Goal: Transaction & Acquisition: Purchase product/service

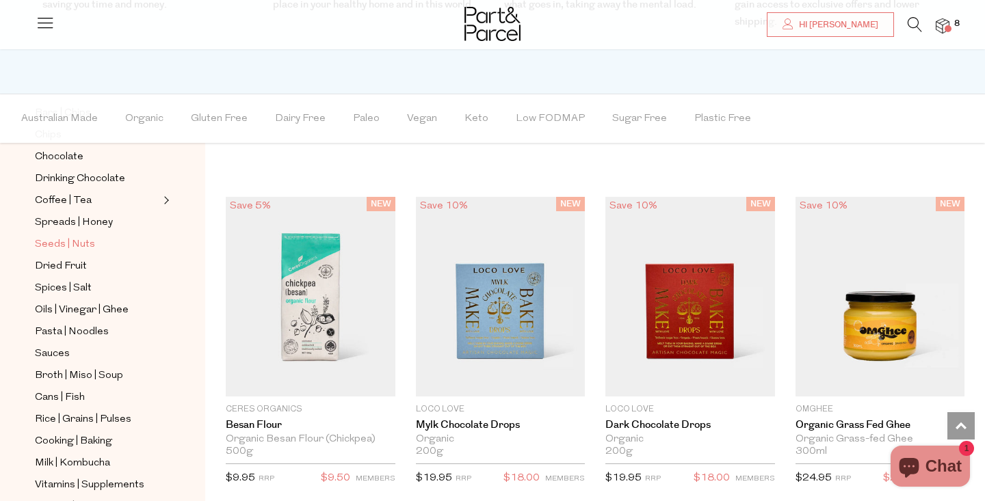
scroll to position [328, 0]
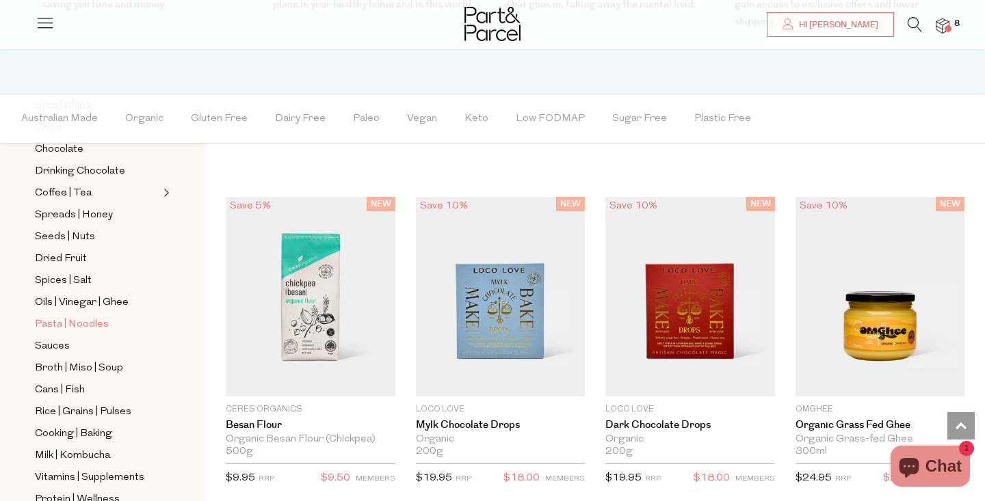
click at [55, 323] on span "Pasta | Noodles" at bounding box center [72, 325] width 74 height 16
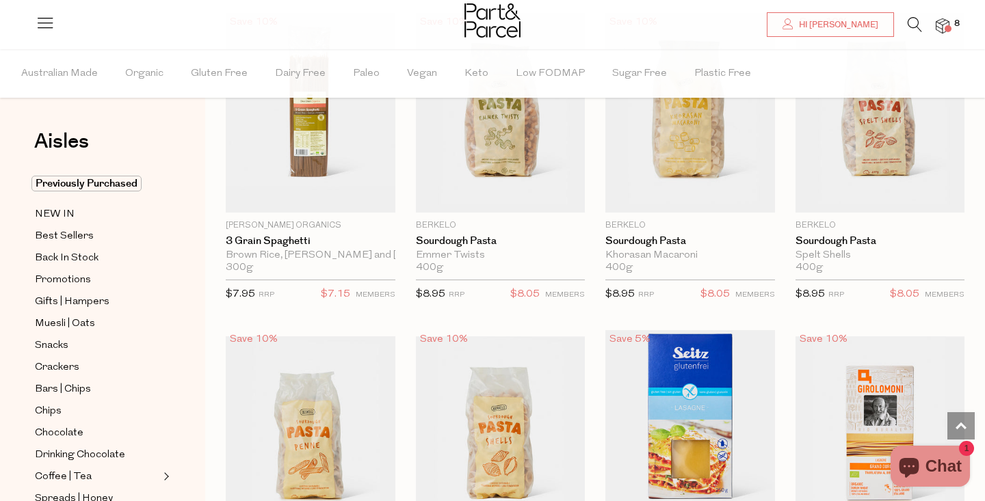
scroll to position [1487, 0]
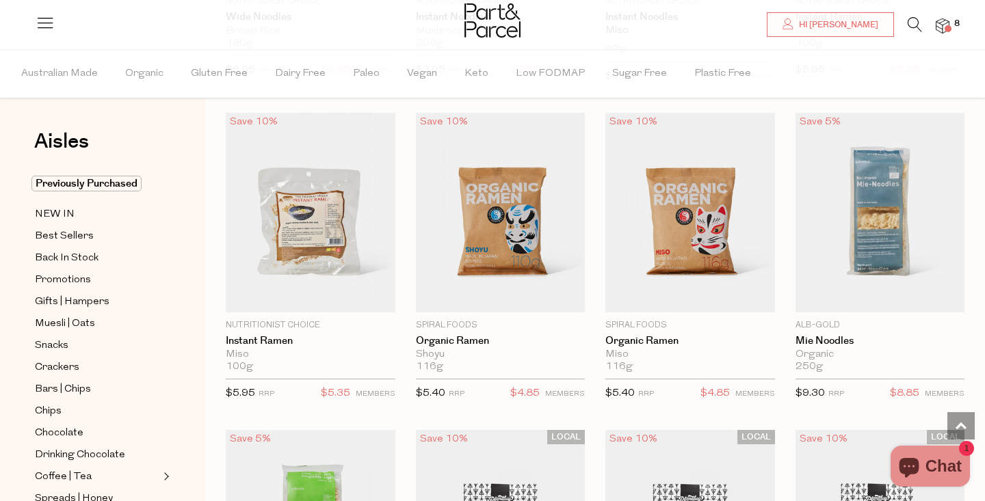
scroll to position [3892, 0]
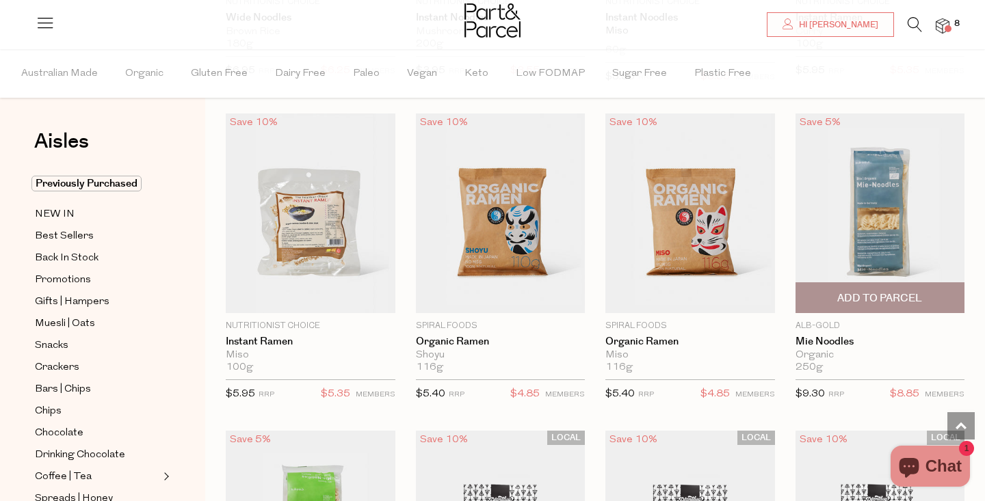
click at [889, 295] on span "Add To Parcel" at bounding box center [879, 298] width 85 height 14
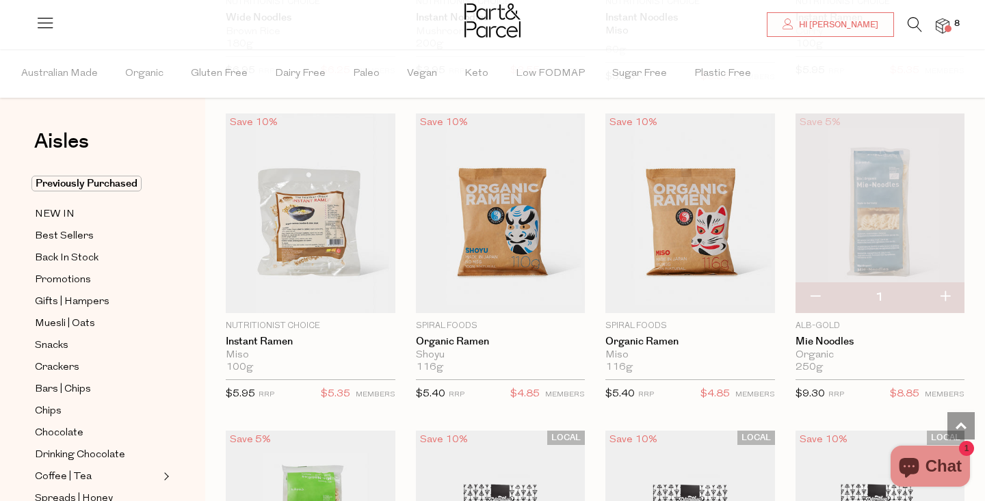
click at [948, 293] on button "button" at bounding box center [944, 297] width 39 height 30
click at [947, 287] on button "button" at bounding box center [944, 297] width 39 height 30
click at [942, 21] on img at bounding box center [943, 26] width 14 height 16
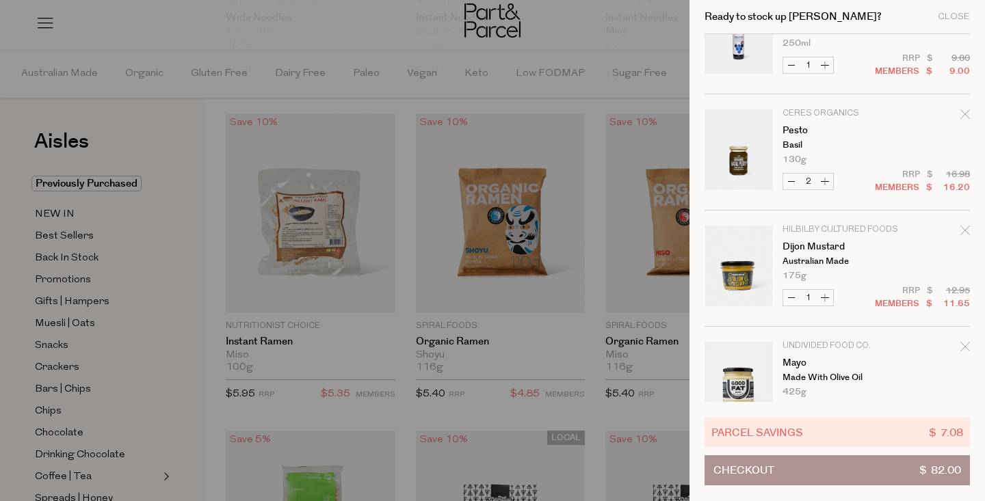
scroll to position [0, 0]
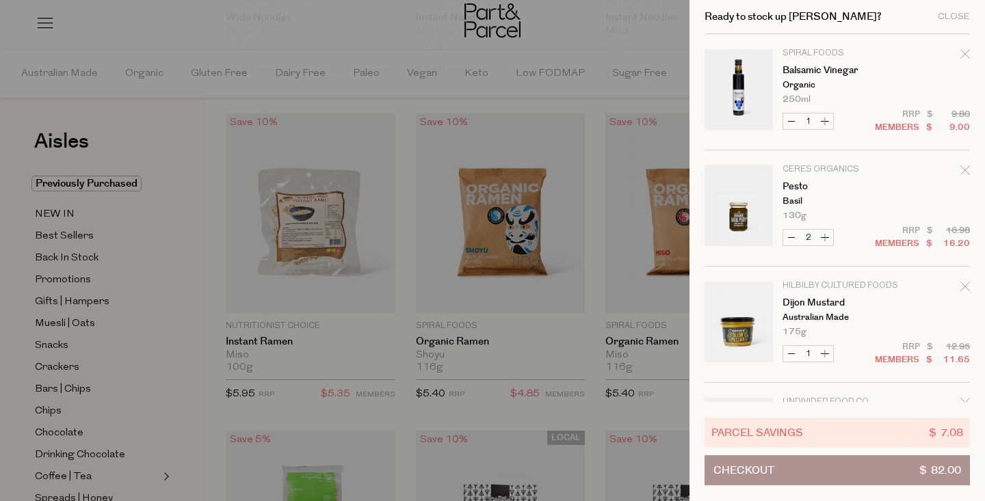
click at [592, 190] on div at bounding box center [492, 250] width 985 height 501
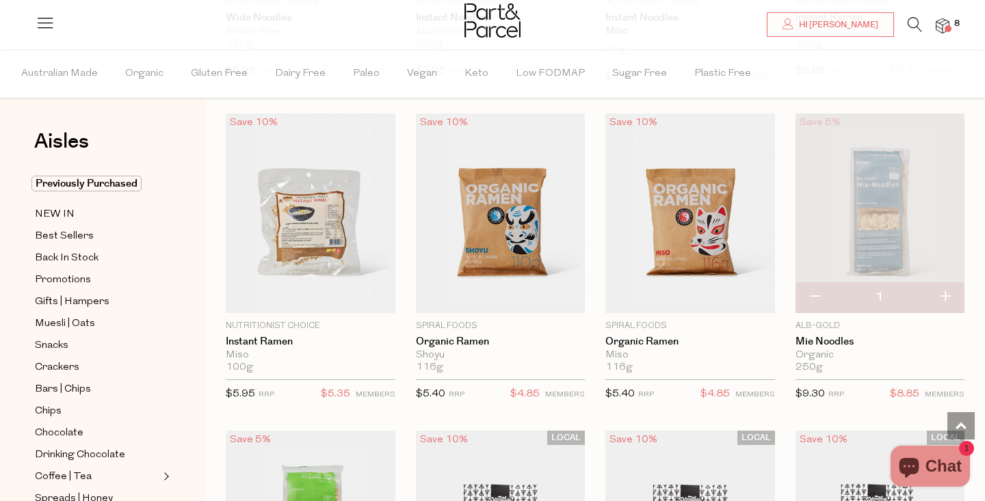
click at [808, 287] on button "button" at bounding box center [814, 297] width 39 height 30
click at [897, 183] on img at bounding box center [880, 214] width 170 height 200
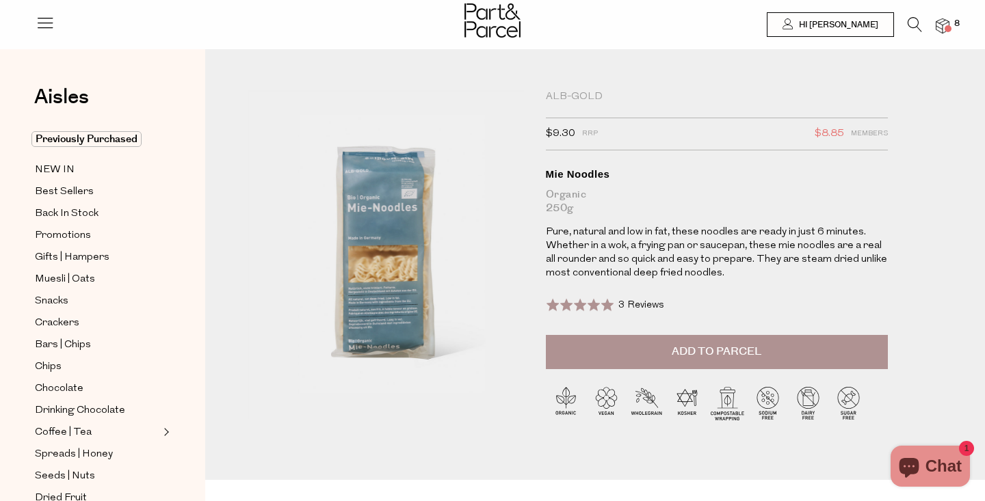
click at [724, 345] on span "Add to Parcel" at bounding box center [717, 352] width 90 height 16
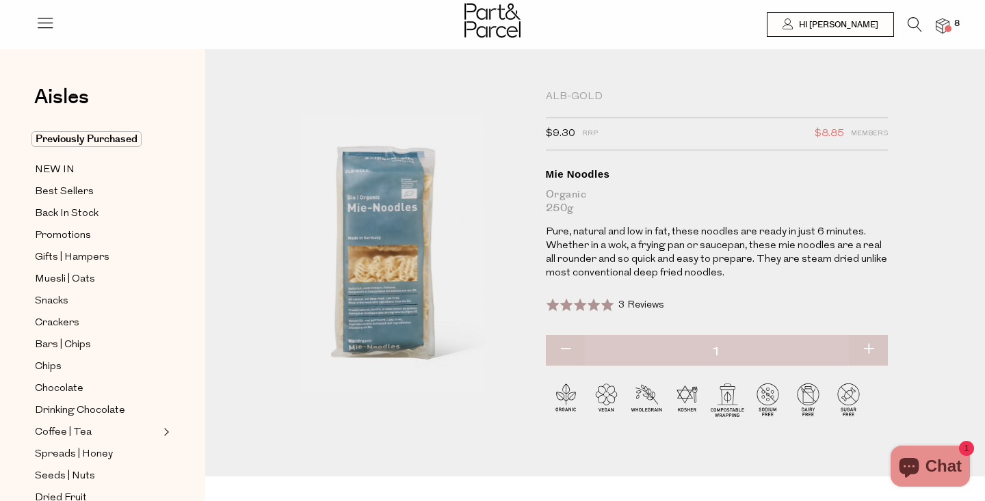
click at [869, 352] on button "button" at bounding box center [868, 350] width 39 height 30
type input "3"
click at [947, 20] on img at bounding box center [943, 26] width 14 height 16
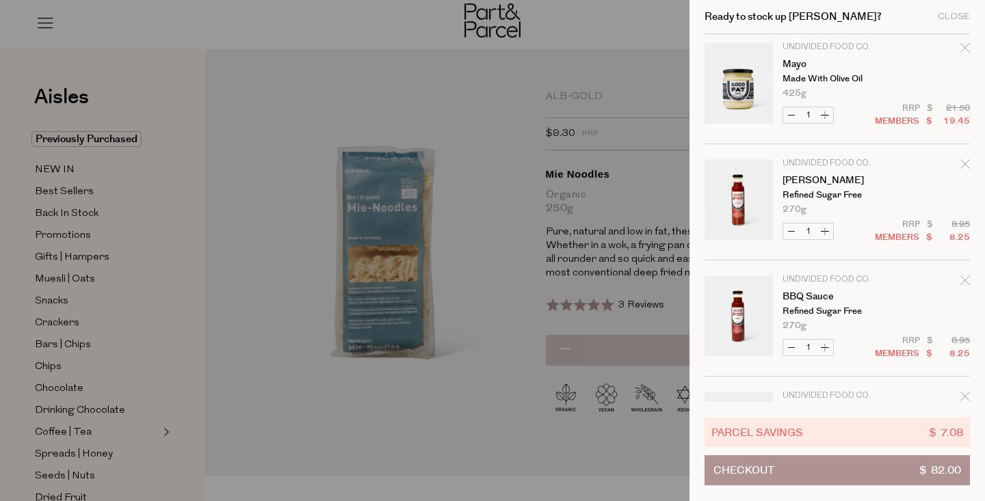
scroll to position [446, 0]
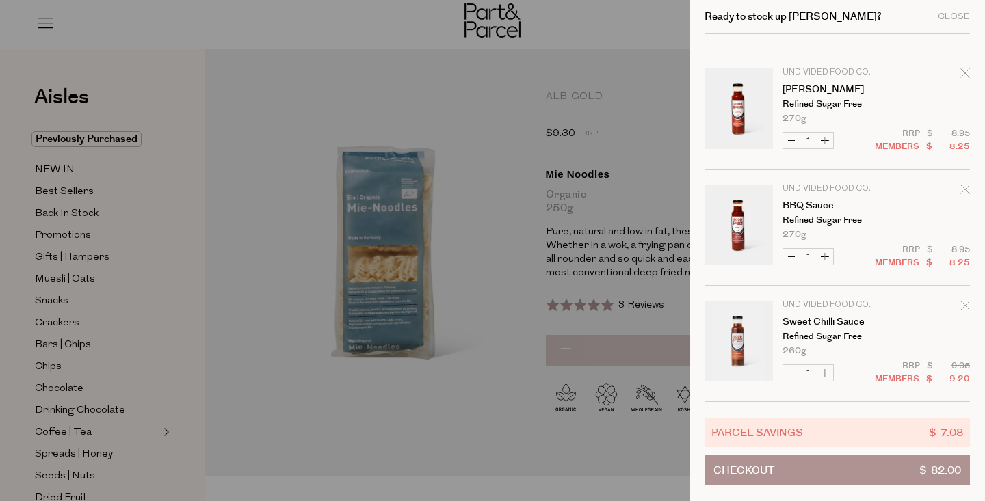
click at [780, 479] on button "Checkout $ 82.00" at bounding box center [836, 470] width 265 height 30
